Goal: Task Accomplishment & Management: Complete application form

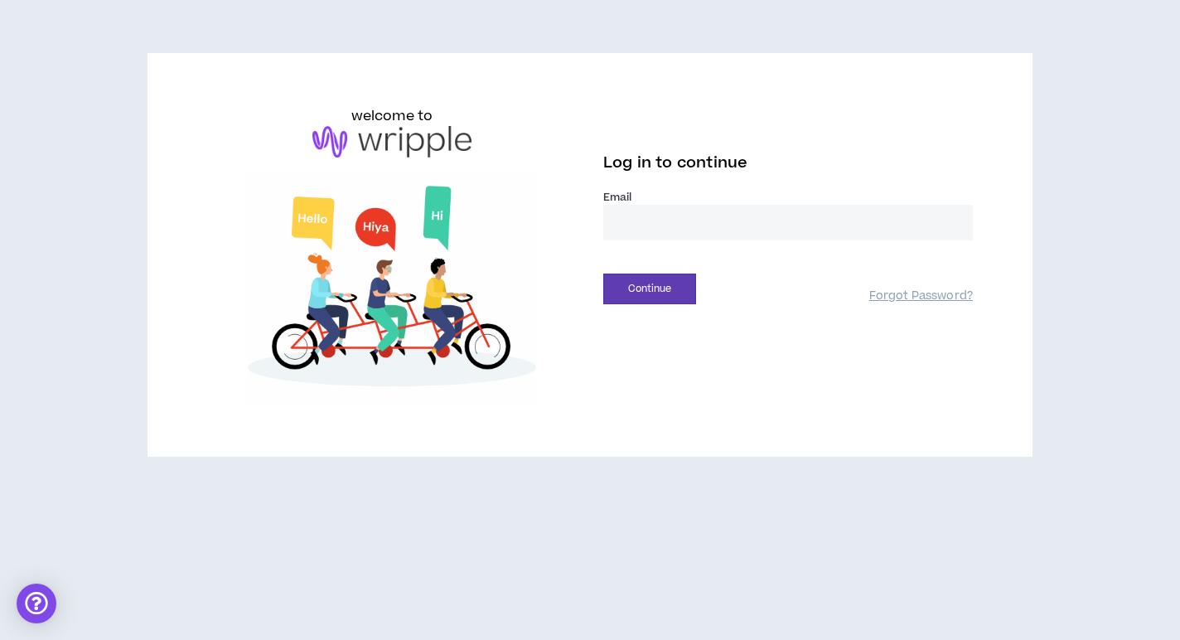
click at [636, 230] on input "email" at bounding box center [788, 223] width 370 height 36
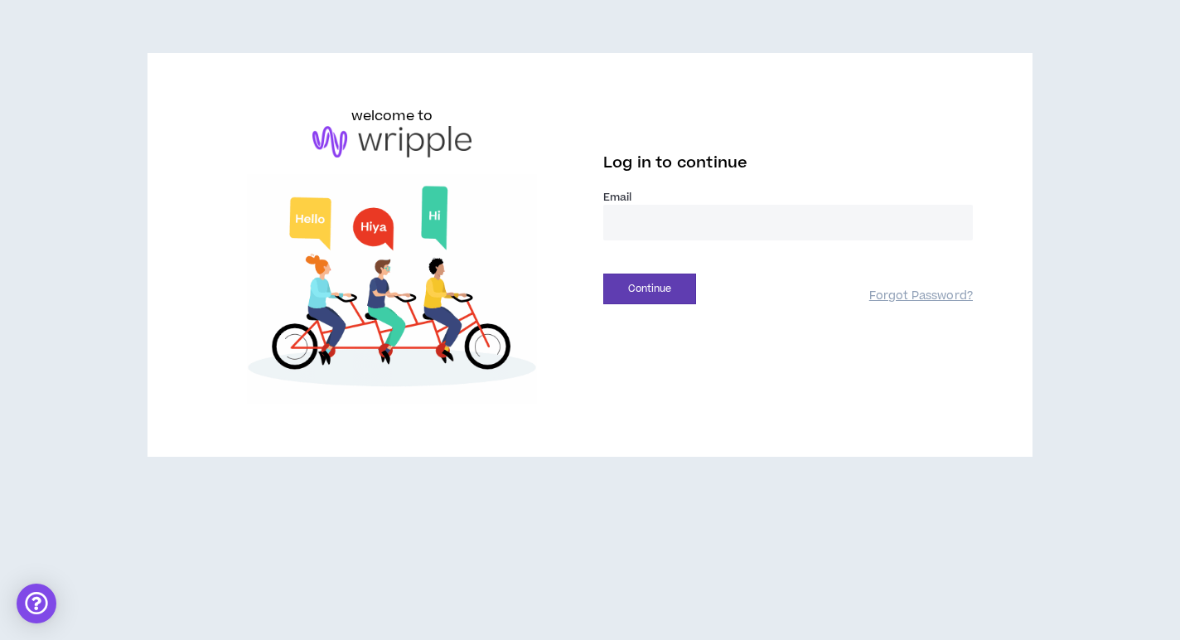
type input "**********"
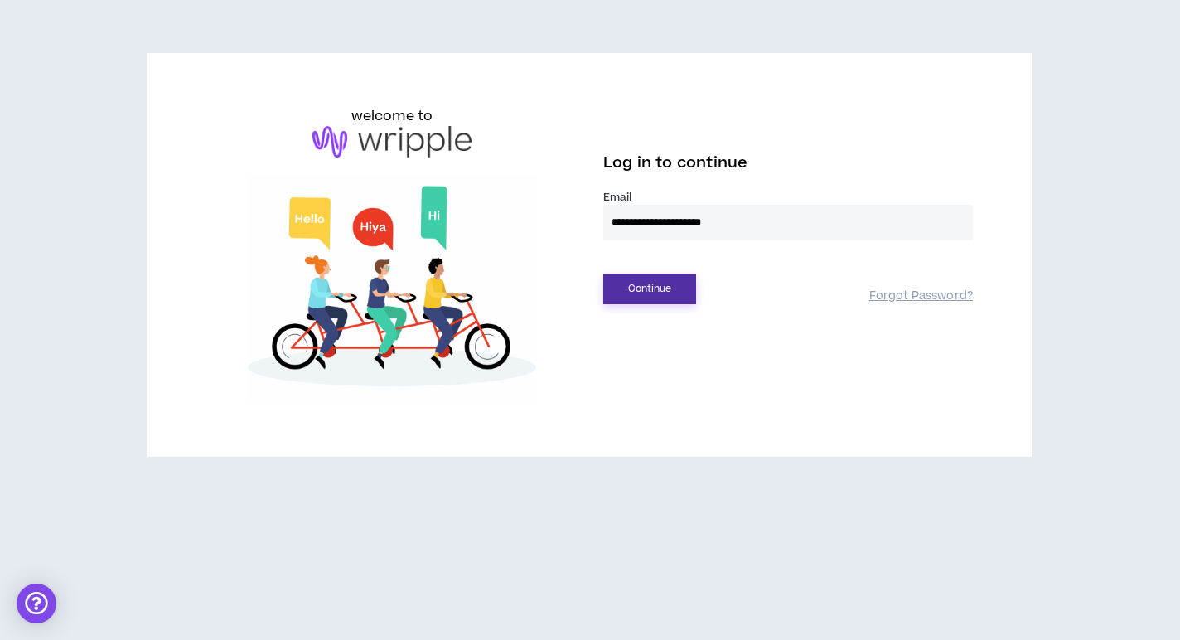
click at [634, 276] on button "Continue" at bounding box center [649, 288] width 93 height 31
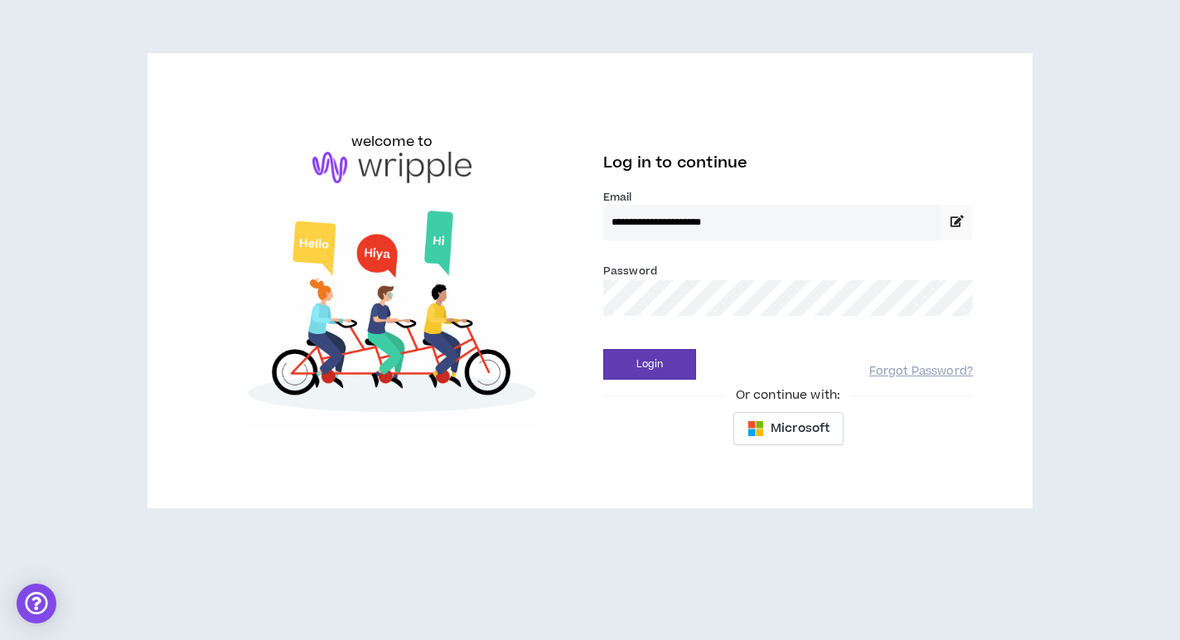
click at [638, 343] on div "Login Forgot Password?" at bounding box center [788, 358] width 370 height 42
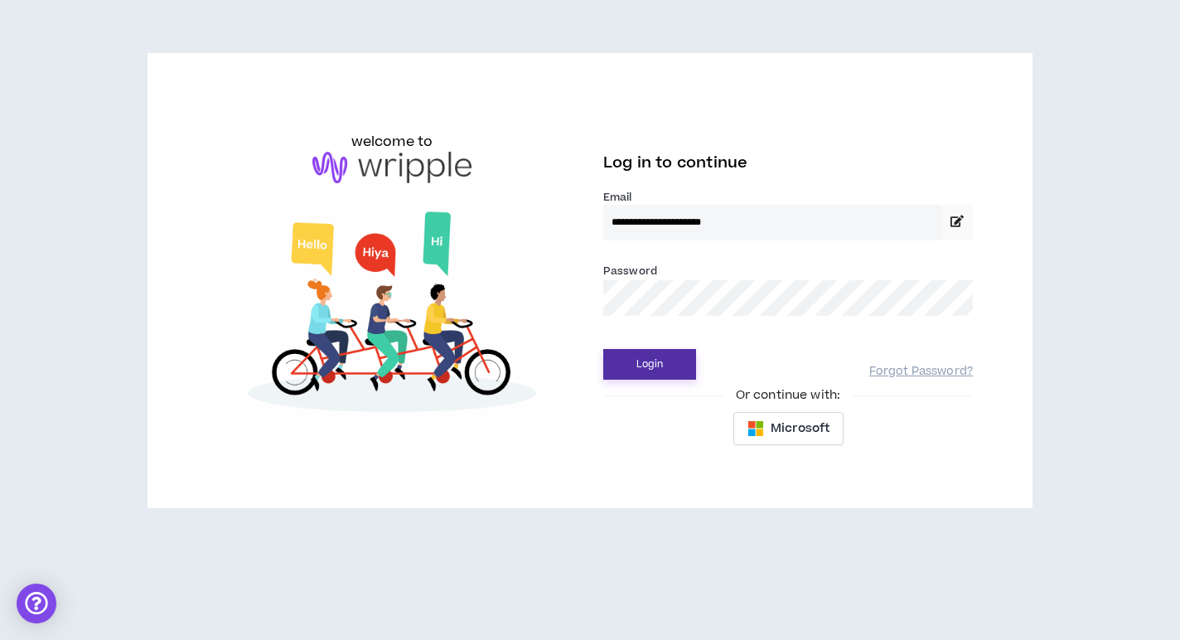
click at [638, 369] on button "Login" at bounding box center [649, 364] width 93 height 31
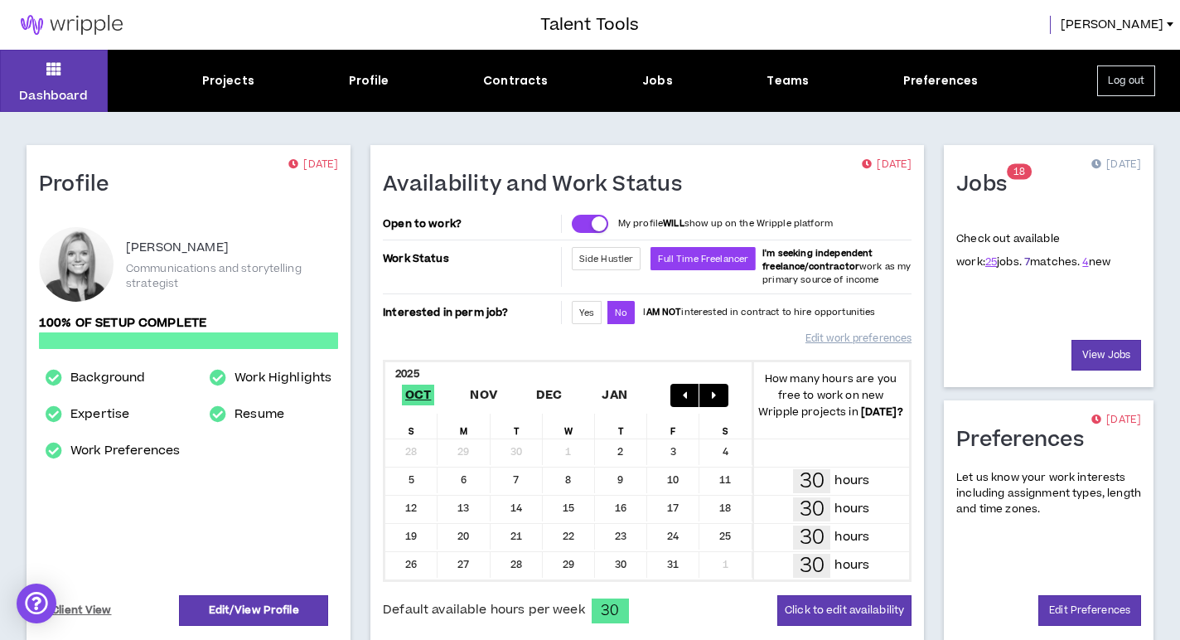
click at [1024, 259] on link "7" at bounding box center [1027, 261] width 6 height 15
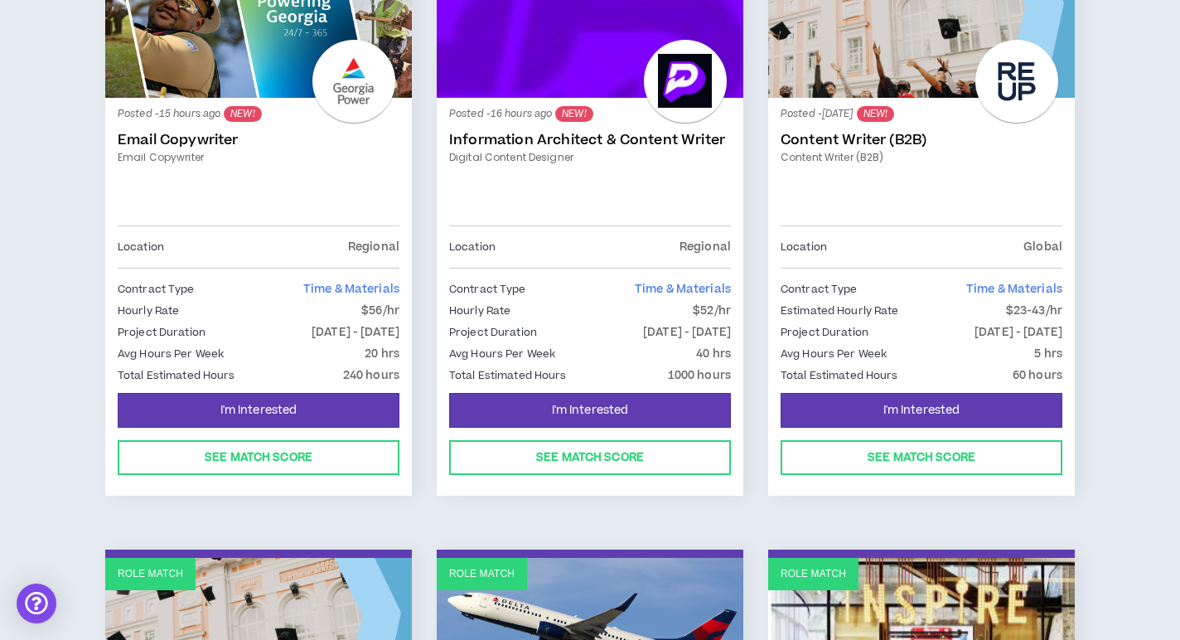
scroll to position [356, 0]
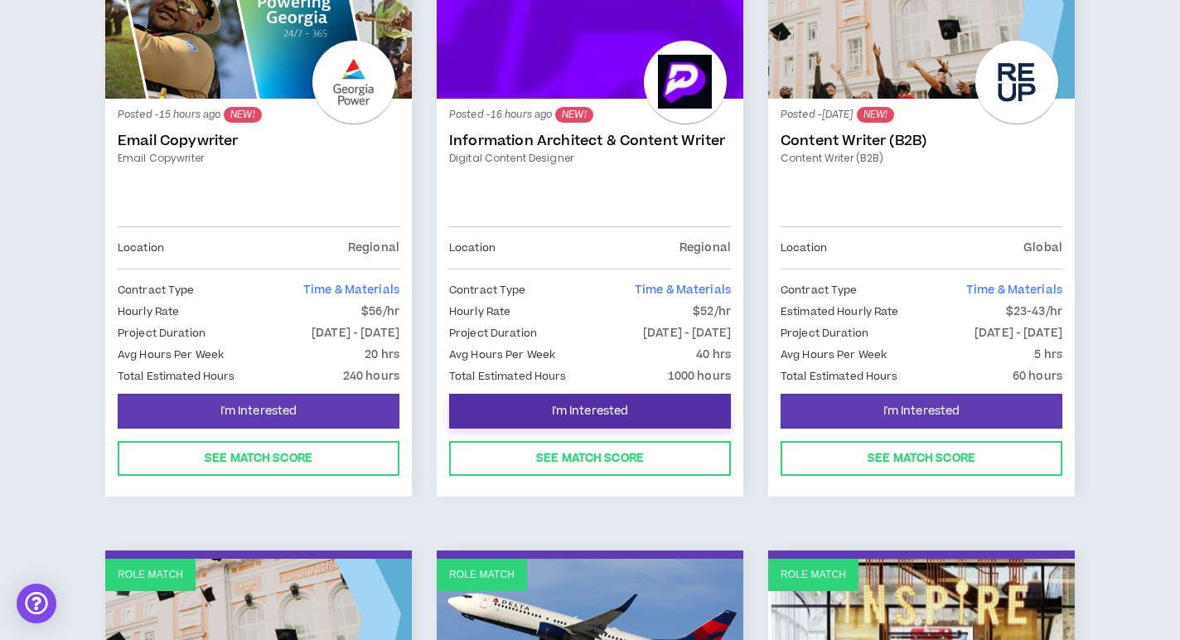
click at [619, 410] on span "I'm Interested" at bounding box center [590, 412] width 77 height 16
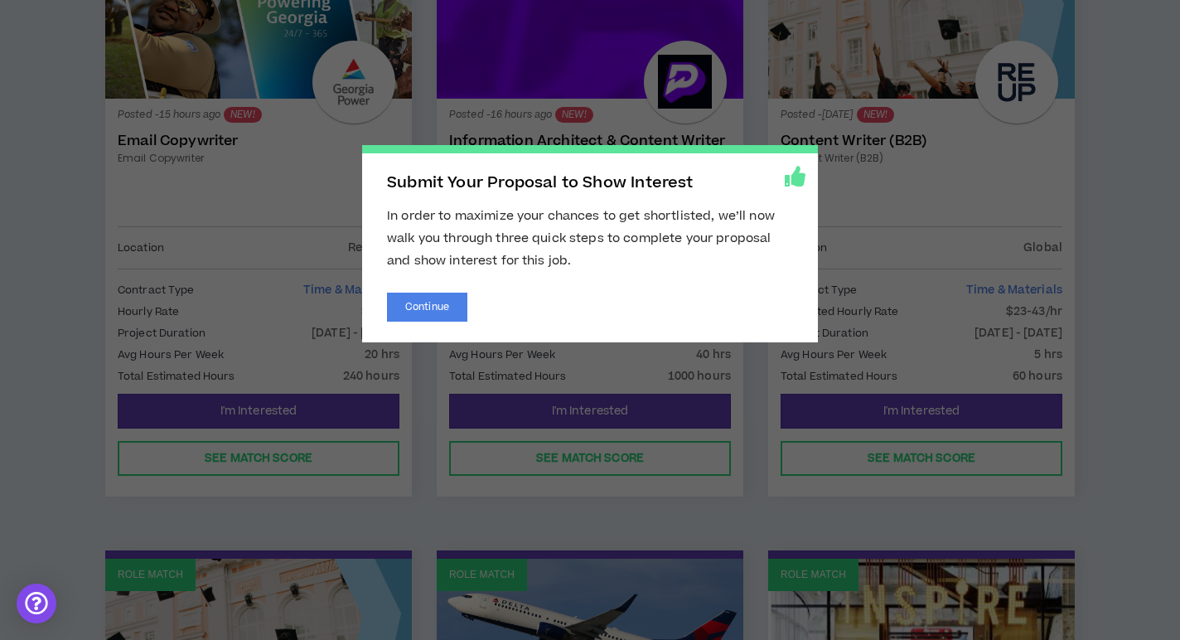
click at [778, 106] on span "Submit Your Proposal to Show Interest In order to maximize your chances to get …" at bounding box center [590, 320] width 1180 height 640
click at [521, 143] on span "Submit Your Proposal to Show Interest In order to maximize your chances to get …" at bounding box center [590, 320] width 1180 height 640
click at [735, 358] on span "Submit Your Proposal to Show Interest In order to maximize your chances to get …" at bounding box center [590, 320] width 1180 height 640
click at [436, 315] on button "Continue" at bounding box center [427, 307] width 80 height 29
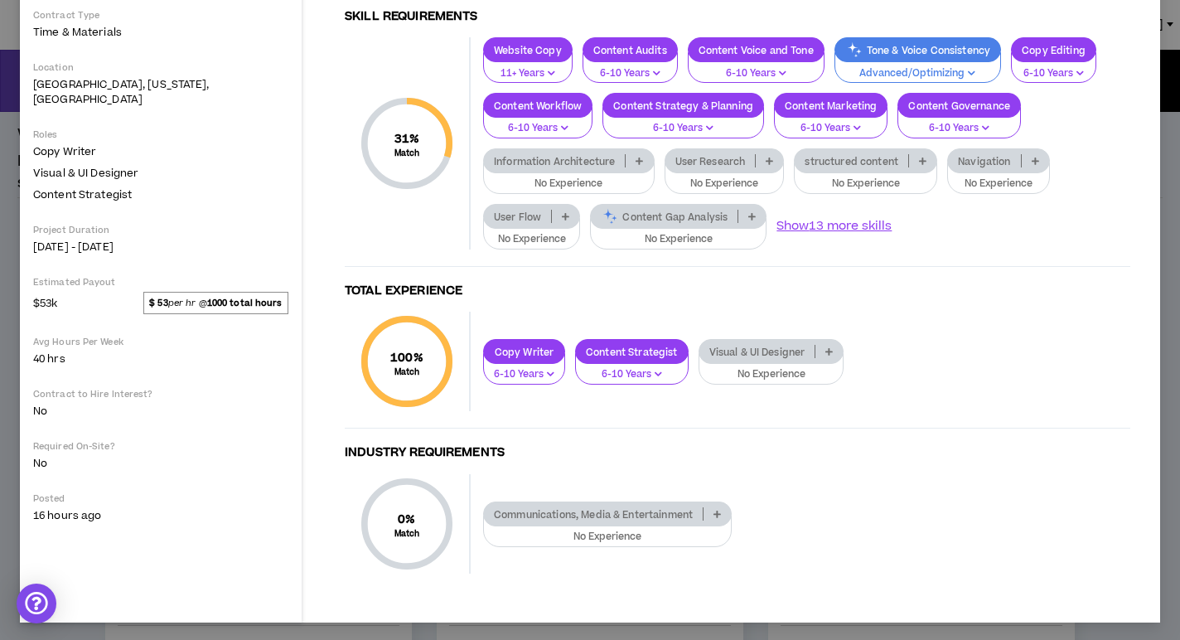
scroll to position [275, 0]
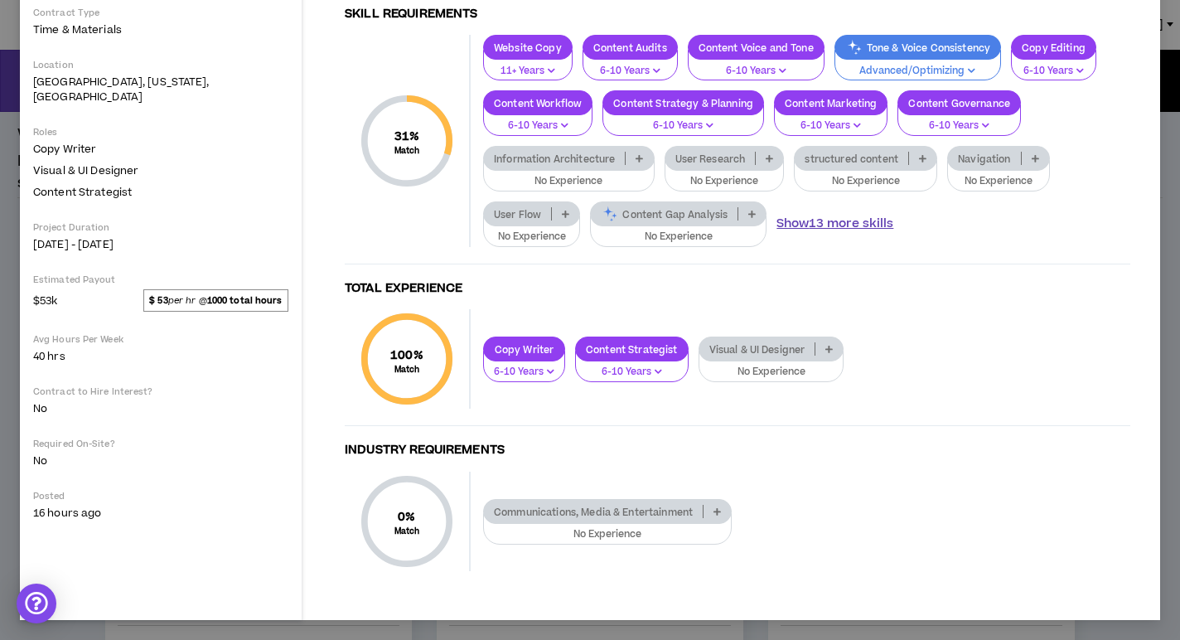
click at [779, 225] on button "Show 13 more skills" at bounding box center [834, 224] width 117 height 18
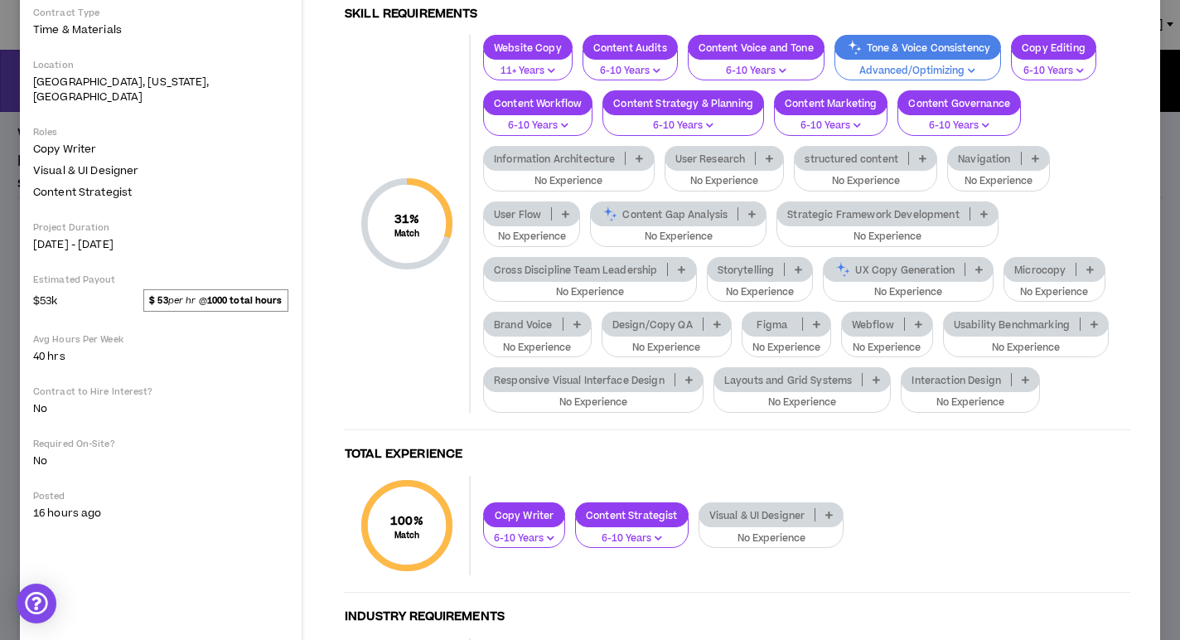
click at [763, 274] on p "Storytelling" at bounding box center [746, 270] width 77 height 12
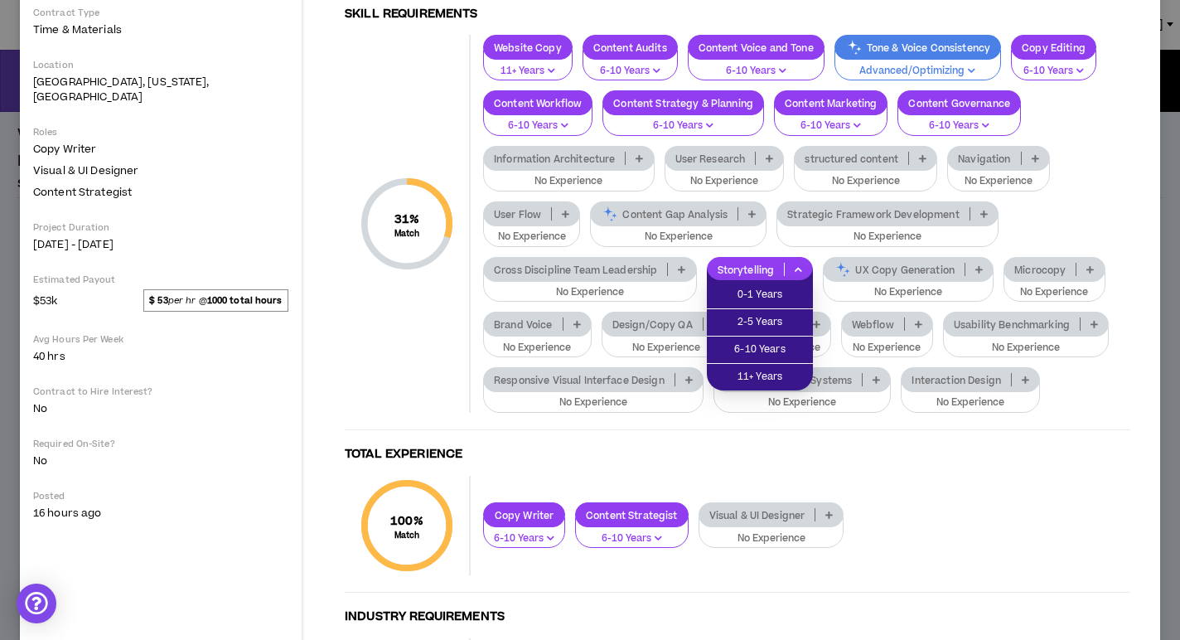
click at [767, 264] on p "Storytelling" at bounding box center [746, 270] width 77 height 12
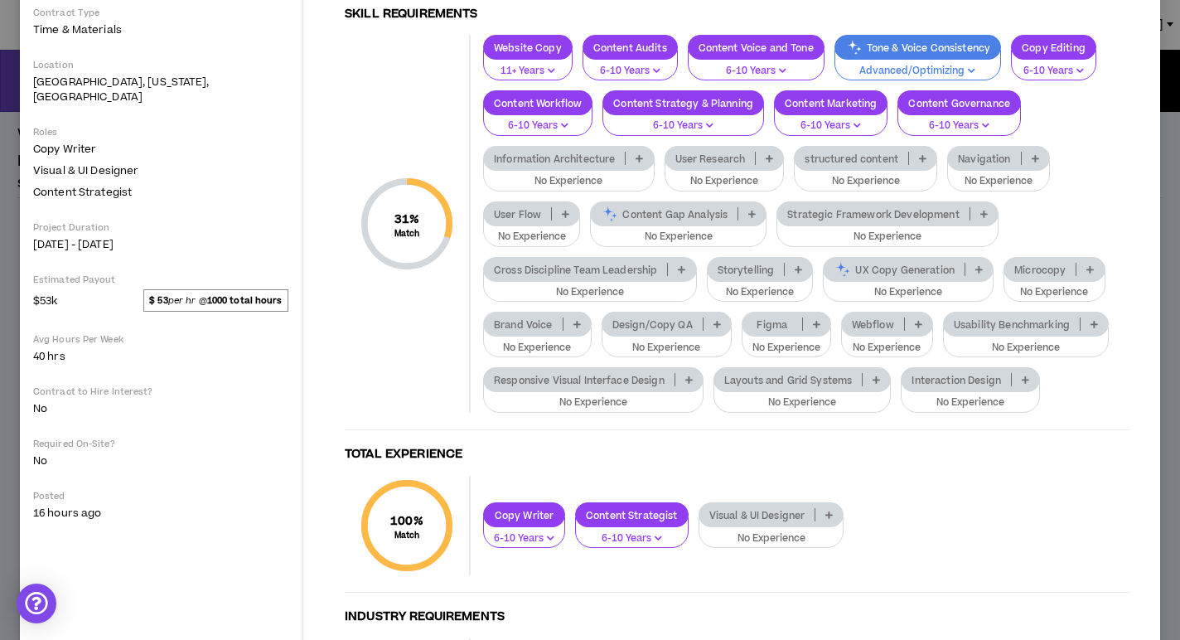
click at [747, 272] on p "Storytelling" at bounding box center [746, 270] width 77 height 12
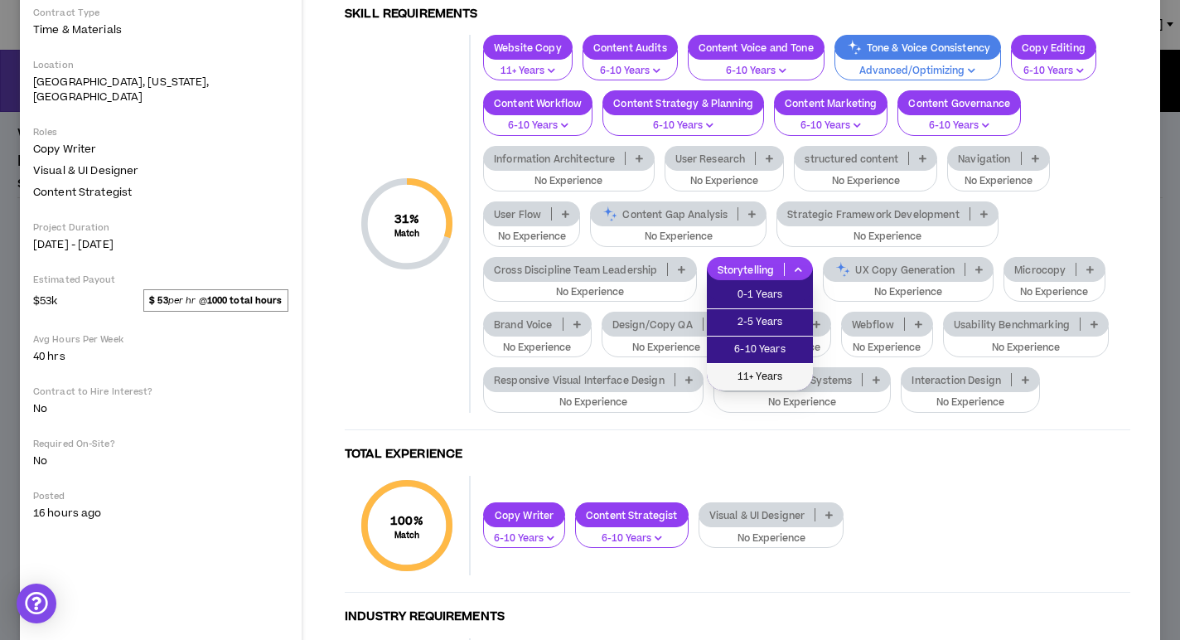
click at [752, 366] on li "11+ Years" at bounding box center [760, 377] width 106 height 27
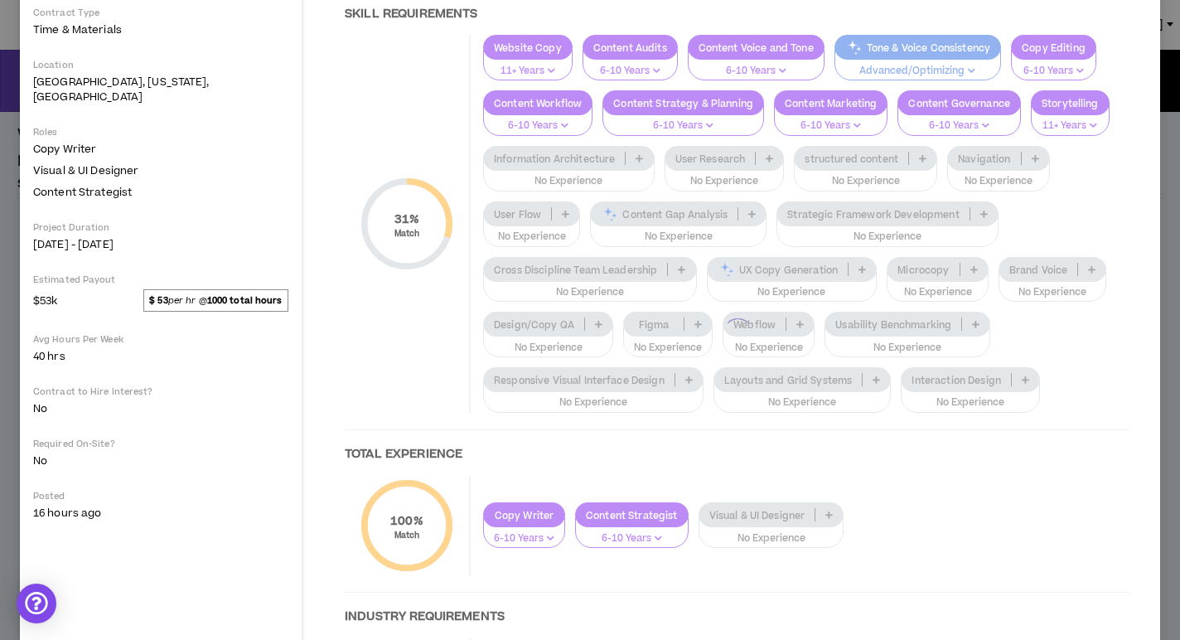
click at [919, 262] on div at bounding box center [737, 333] width 819 height 874
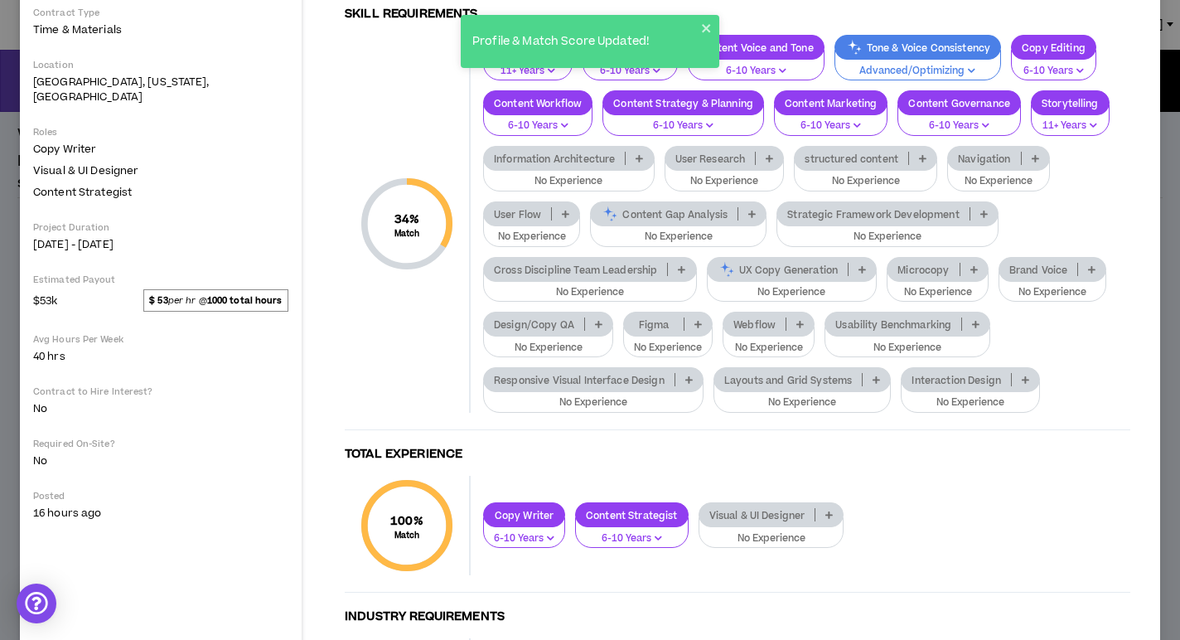
click at [919, 262] on div "Microcopy" at bounding box center [937, 269] width 101 height 25
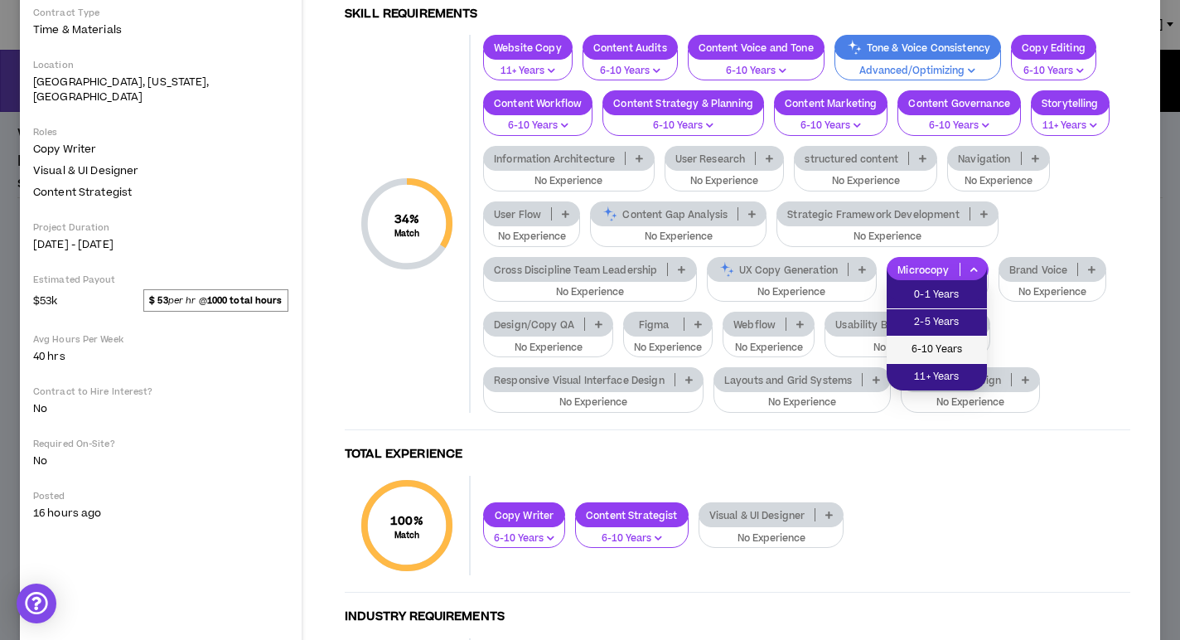
click at [924, 343] on span "6-10 Years" at bounding box center [937, 350] width 80 height 18
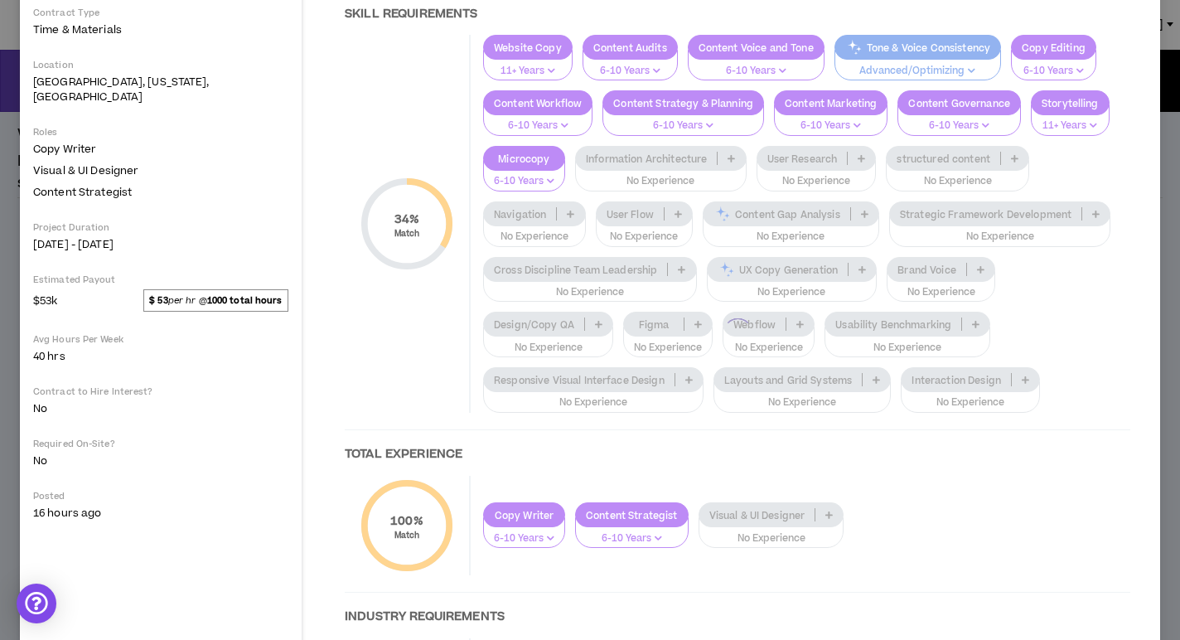
click at [948, 211] on div at bounding box center [737, 333] width 819 height 874
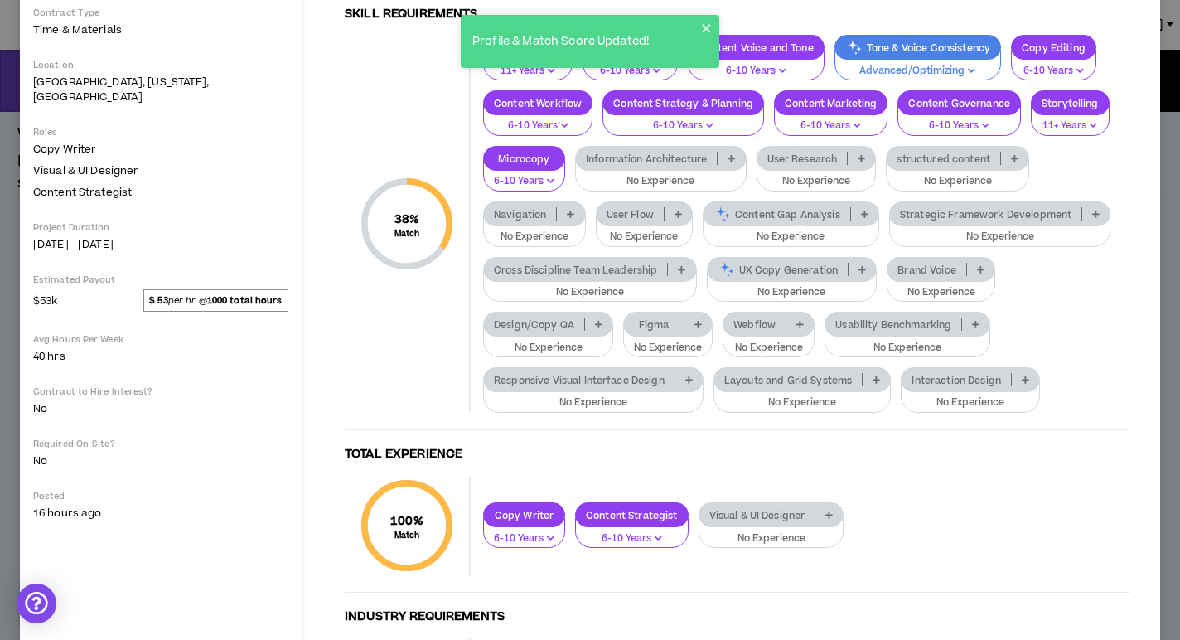
click at [948, 211] on p "Strategic Framework Development" at bounding box center [985, 214] width 191 height 12
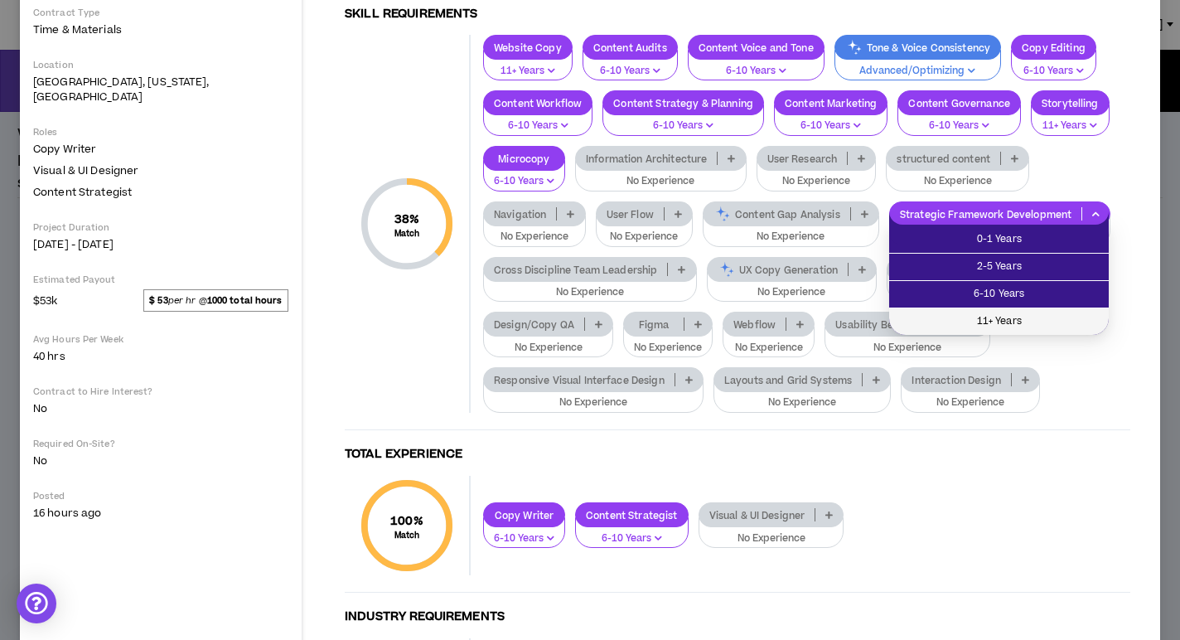
click at [950, 322] on span "11+ Years" at bounding box center [999, 321] width 200 height 18
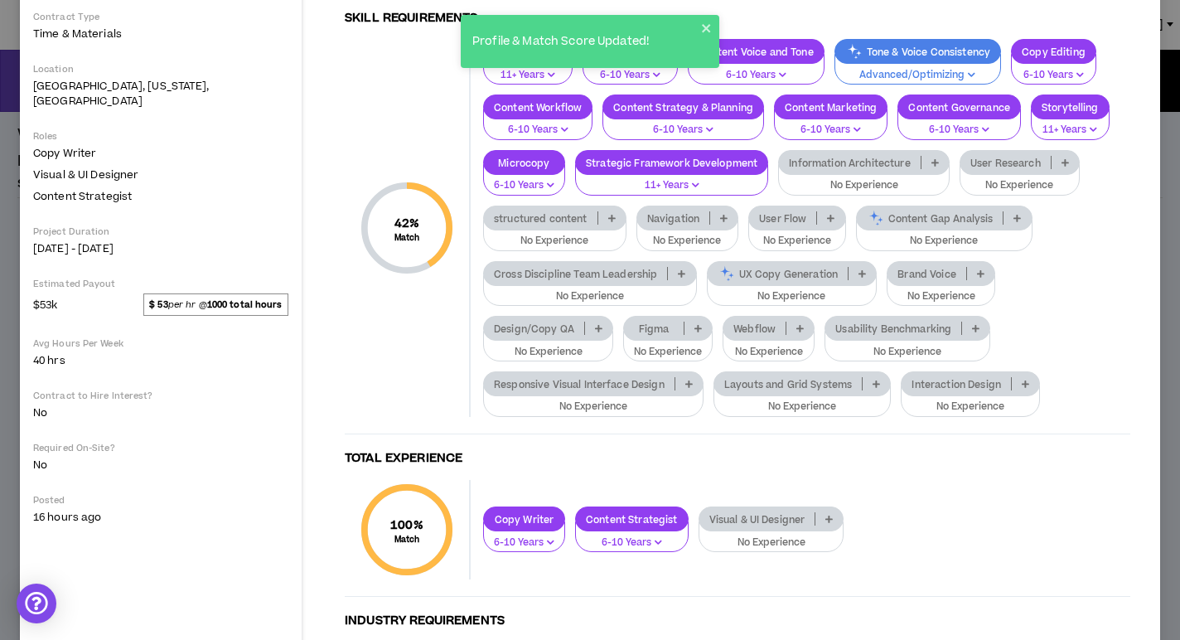
scroll to position [270, 0]
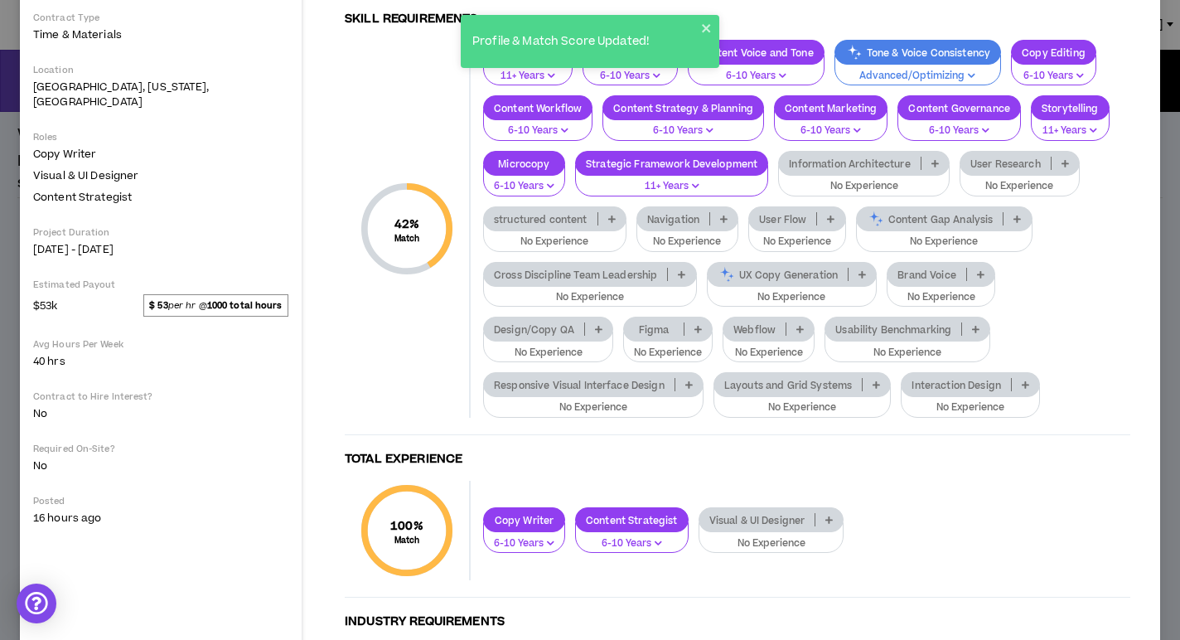
click at [607, 278] on p "Cross Discipline Team Leadership" at bounding box center [575, 274] width 183 height 12
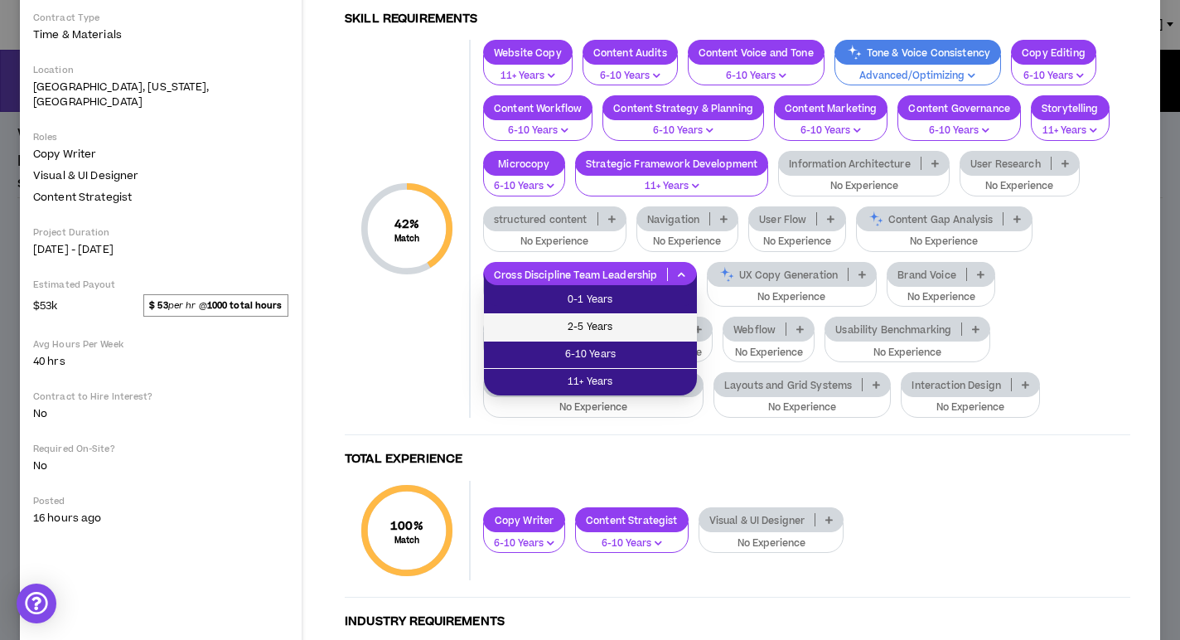
click at [588, 324] on span "2-5 Years" at bounding box center [590, 327] width 193 height 18
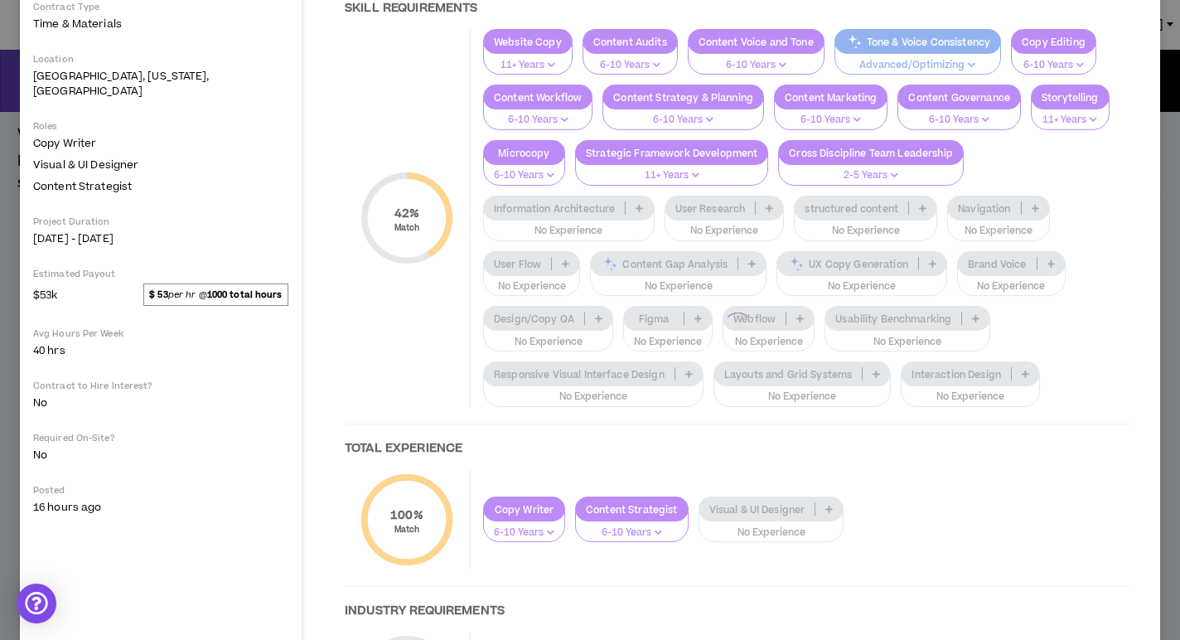
scroll to position [284, 0]
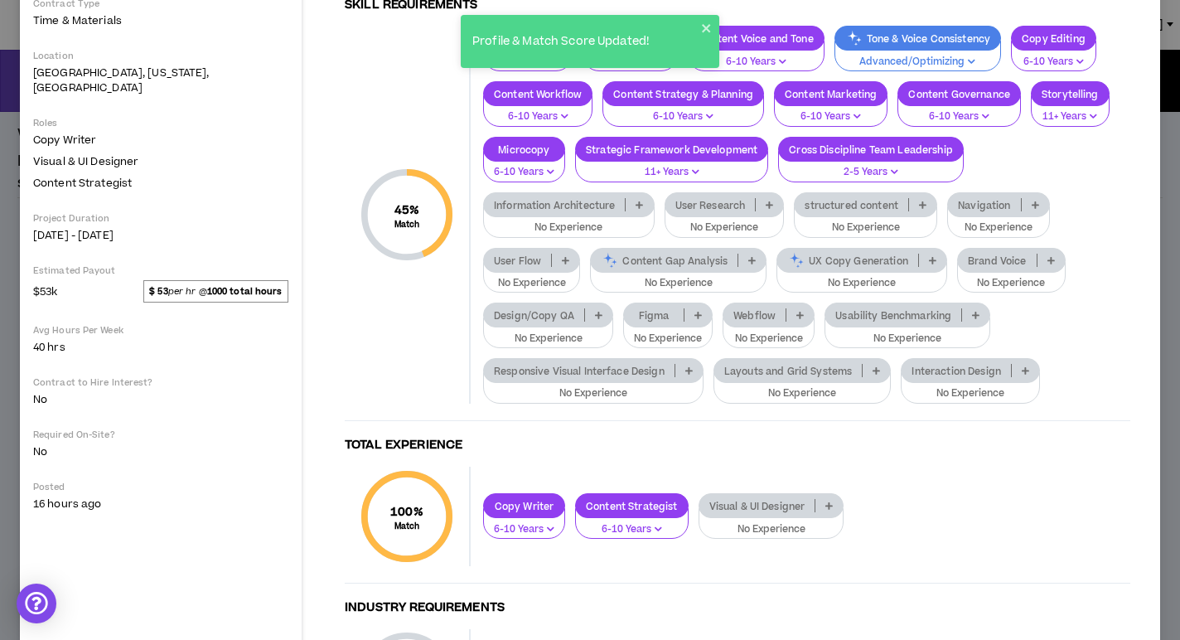
click at [999, 260] on p "Brand Voice" at bounding box center [997, 260] width 79 height 12
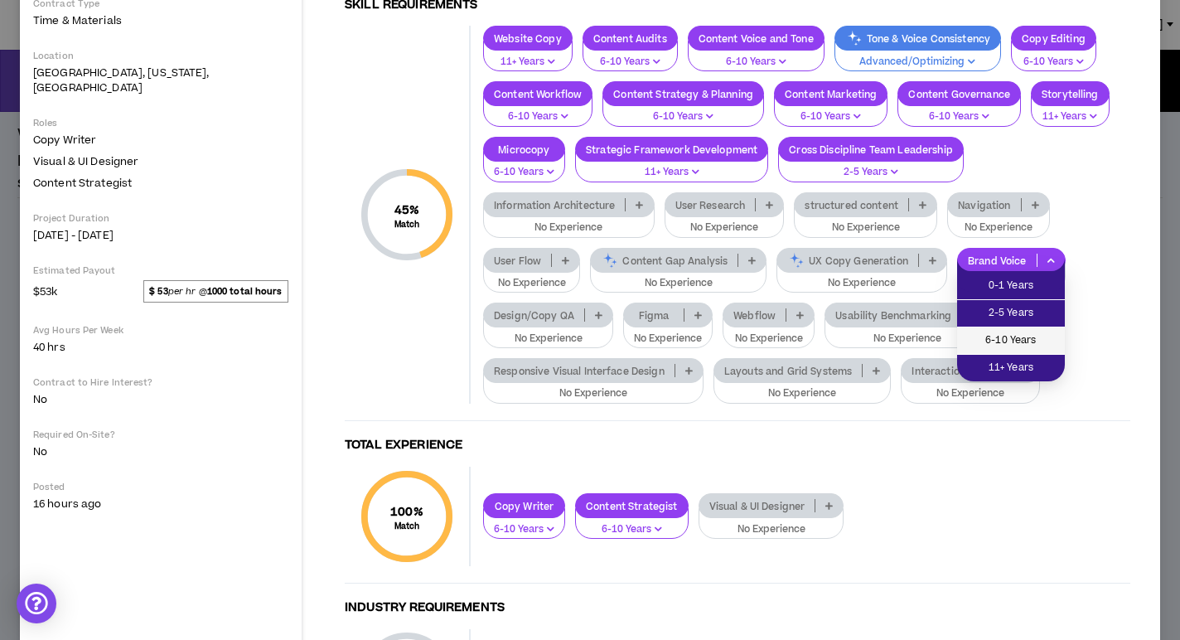
click at [999, 336] on span "6-10 Years" at bounding box center [1011, 340] width 88 height 18
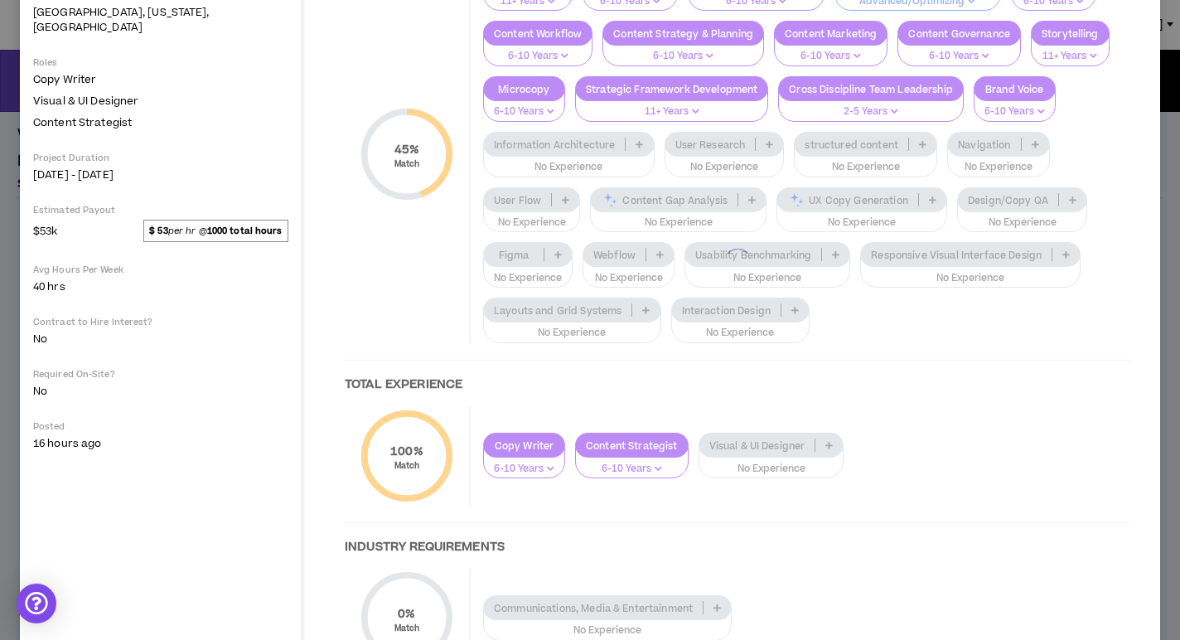
scroll to position [346, 0]
